Goal: Browse casually

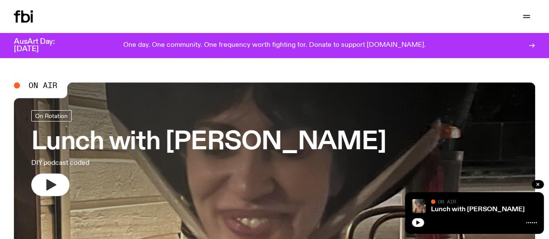
click at [48, 183] on icon "button" at bounding box center [51, 184] width 10 height 11
click at [54, 184] on icon "button" at bounding box center [51, 184] width 10 height 11
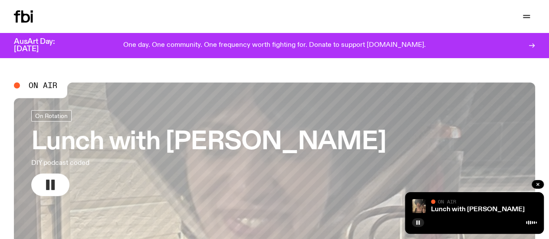
click at [49, 182] on icon "button" at bounding box center [50, 185] width 14 height 14
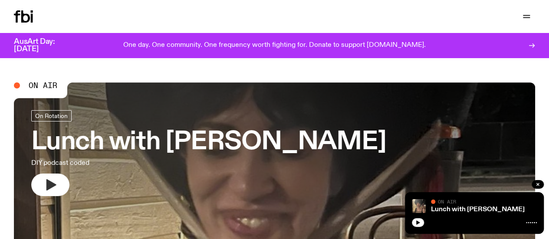
click at [49, 184] on icon "button" at bounding box center [51, 184] width 10 height 11
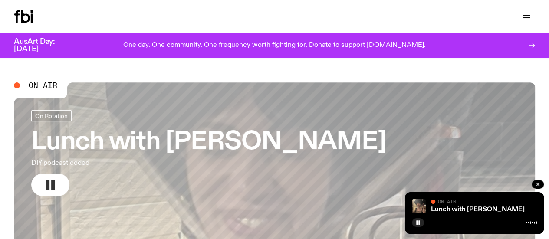
click at [54, 189] on rect "button" at bounding box center [52, 185] width 3 height 10
